Goal: Find specific page/section: Find specific page/section

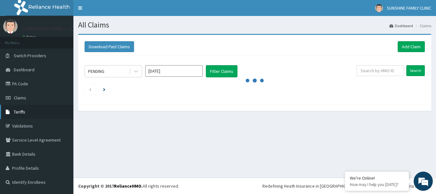
click at [20, 114] on span "Tariffs" at bounding box center [19, 112] width 11 height 6
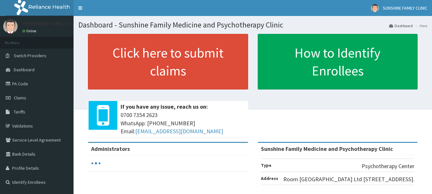
click at [19, 119] on link "Validations" at bounding box center [36, 126] width 73 height 14
click at [17, 113] on span "Tariffs" at bounding box center [19, 112] width 11 height 6
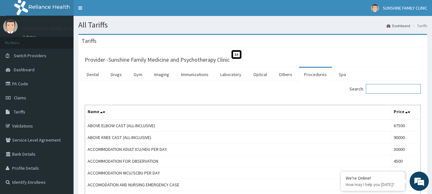
click at [393, 91] on input "Search:" at bounding box center [392, 89] width 55 height 10
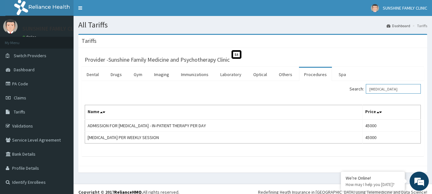
type input "psychotherapy"
